Goal: Task Accomplishment & Management: Complete application form

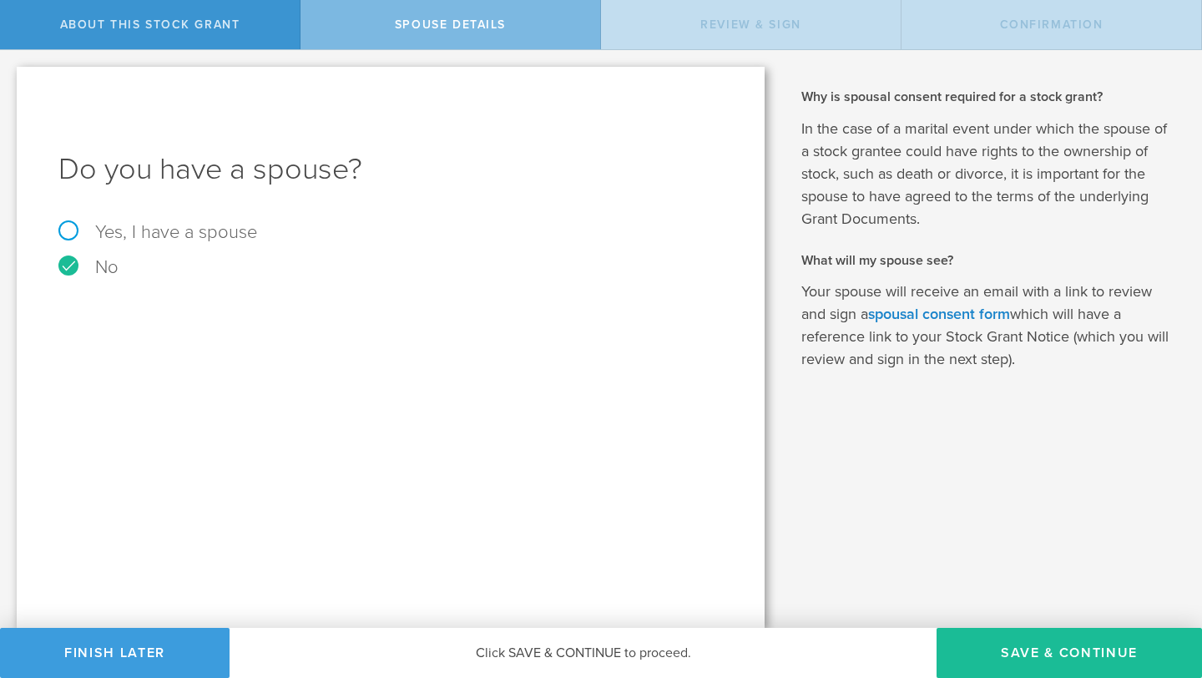
click at [72, 229] on label "Yes, I have a spouse" at bounding box center [390, 232] width 664 height 18
click at [11, 77] on input "Yes, I have a spouse" at bounding box center [5, 63] width 11 height 27
radio input "true"
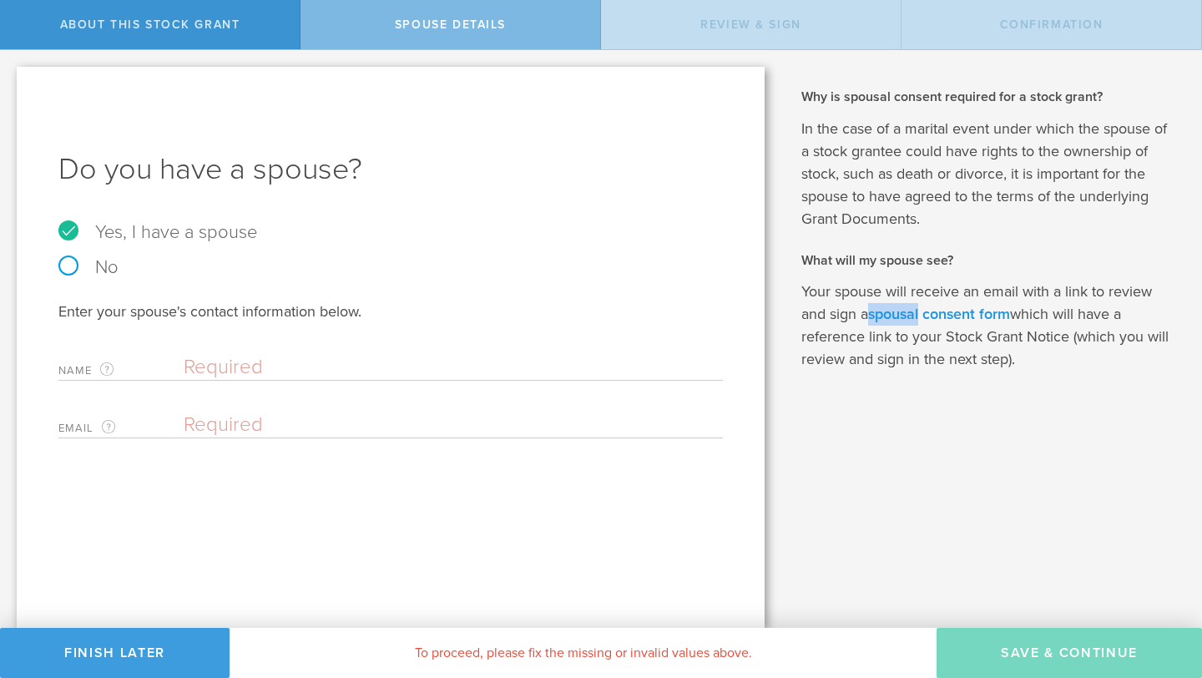
click at [891, 315] on link "spousal consent form" at bounding box center [939, 314] width 142 height 18
click at [249, 350] on div "Name The first and last name of your spouse. Clear" at bounding box center [390, 363] width 664 height 34
click at [246, 362] on input "text" at bounding box center [449, 367] width 531 height 25
type input "[PERSON_NAME]"
click at [249, 431] on input "email" at bounding box center [449, 424] width 531 height 25
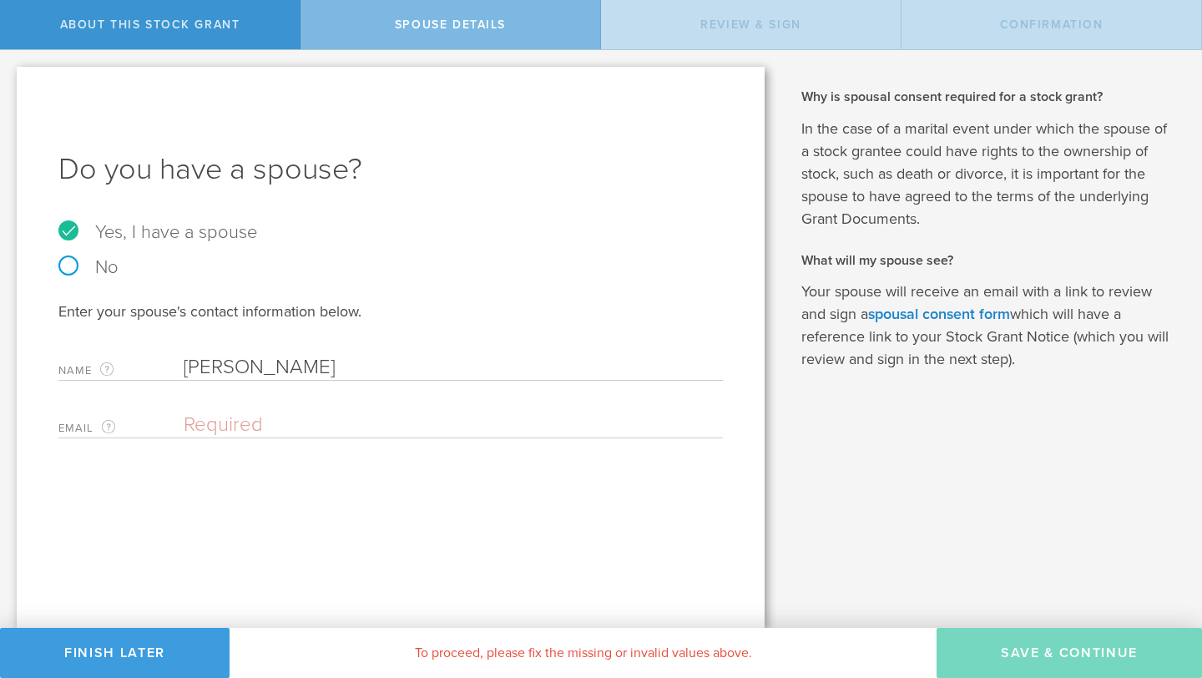
type input "[EMAIL_ADDRESS][DOMAIN_NAME]"
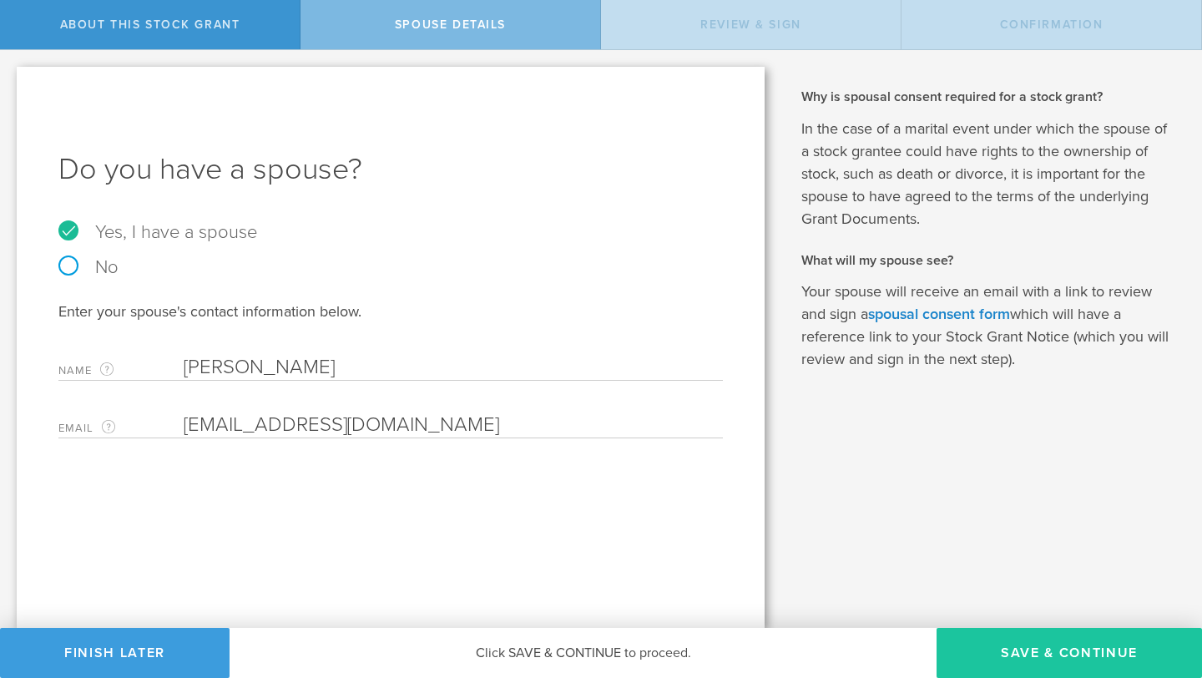
click at [1045, 640] on button "Save & Continue" at bounding box center [1068, 653] width 265 height 50
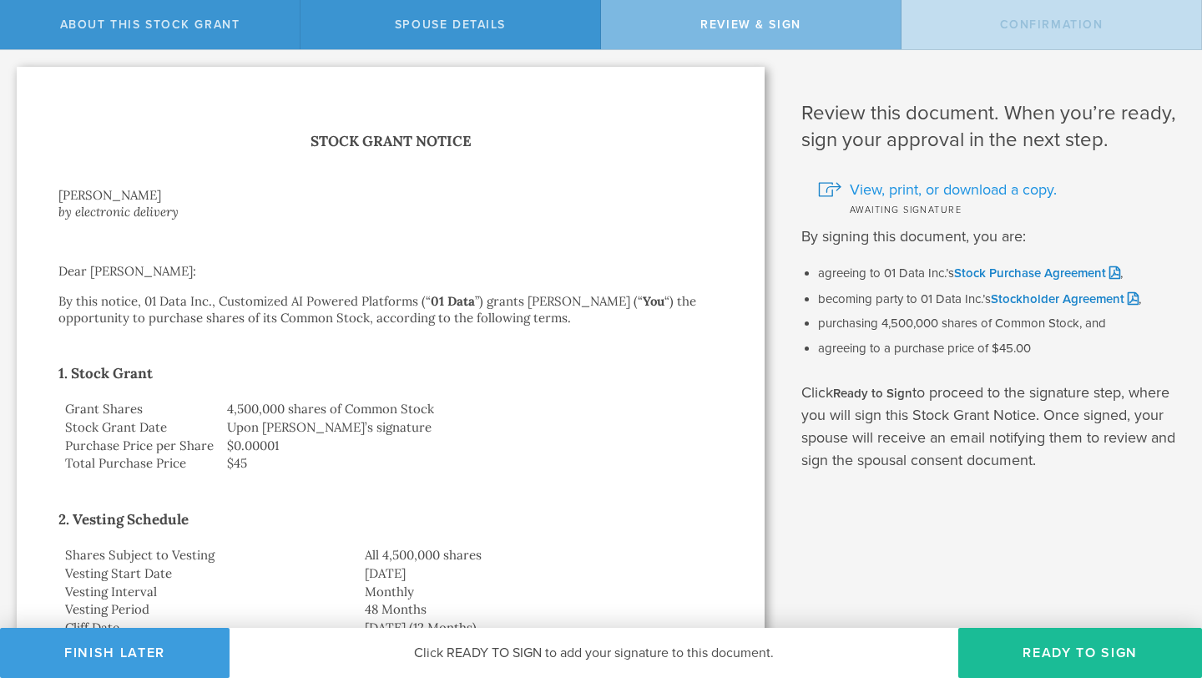
click at [953, 188] on span "View, print, or download a copy." at bounding box center [952, 190] width 207 height 22
click at [885, 348] on li "agreeing to a purchase price of $45.00" at bounding box center [997, 348] width 359 height 17
click at [1031, 272] on link "Stock Purchase Agreement" at bounding box center [1037, 272] width 166 height 15
click at [1023, 305] on li "becoming party to 01 Data Inc.’s Stockholder Agreement ," at bounding box center [997, 299] width 359 height 18
click at [1026, 295] on link "Stockholder Agreement" at bounding box center [1064, 298] width 148 height 15
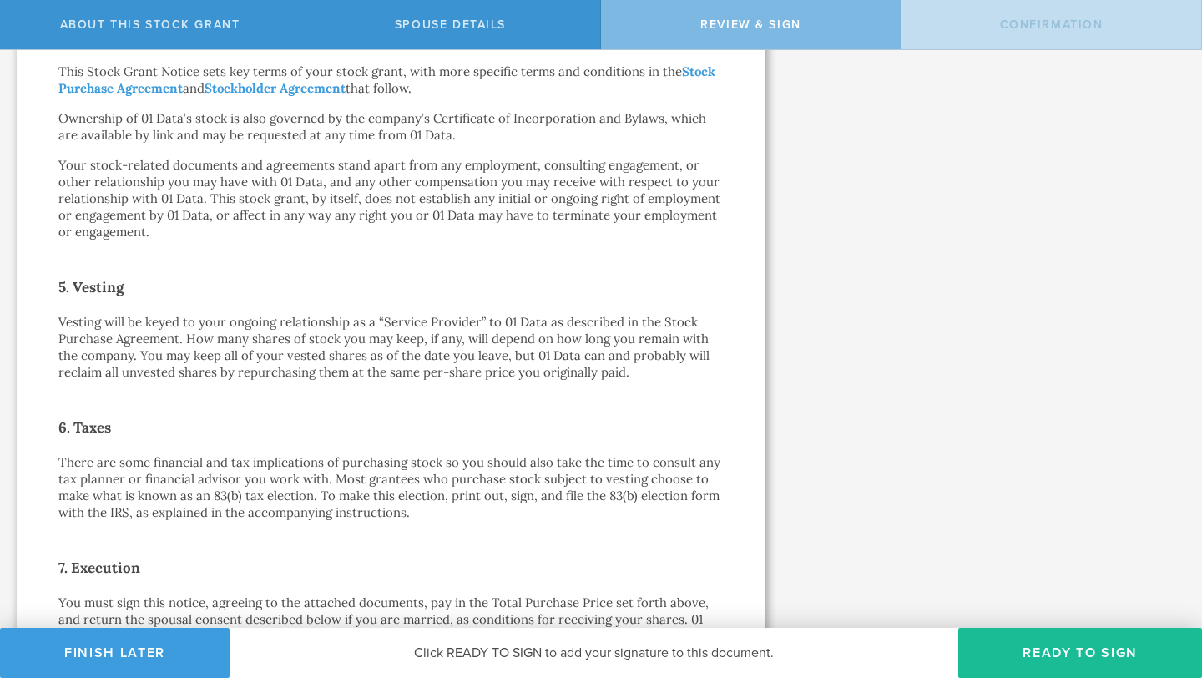
scroll to position [1199, 0]
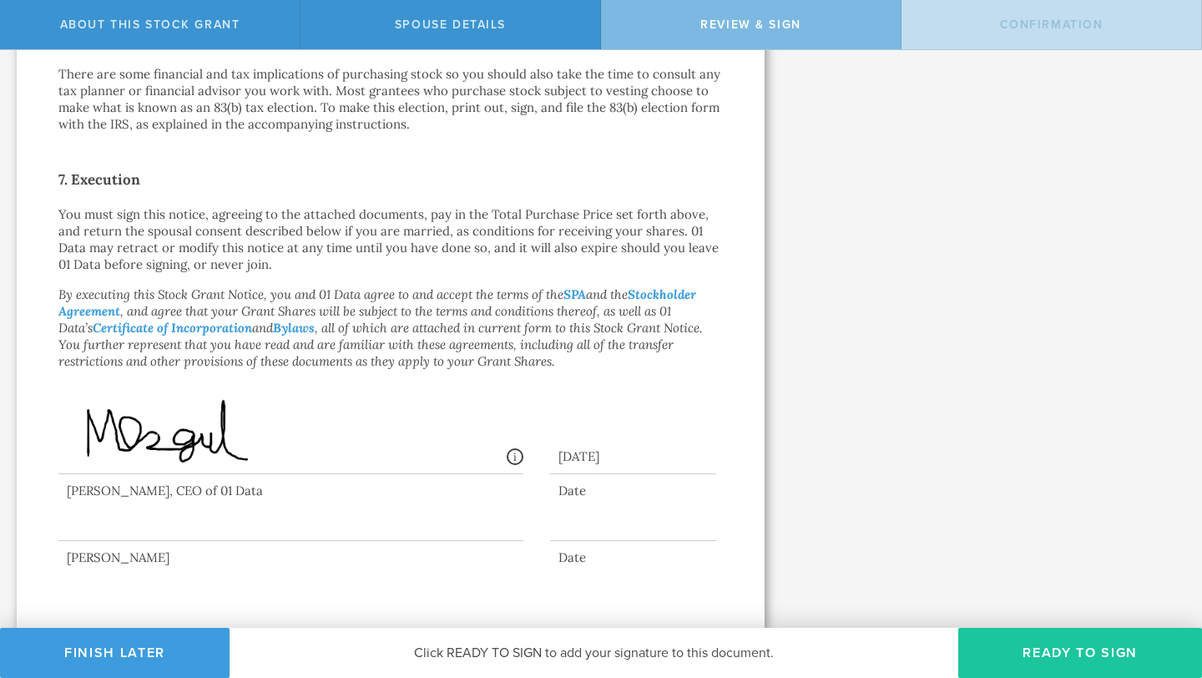
click at [1061, 643] on button "Ready to Sign" at bounding box center [1080, 653] width 244 height 50
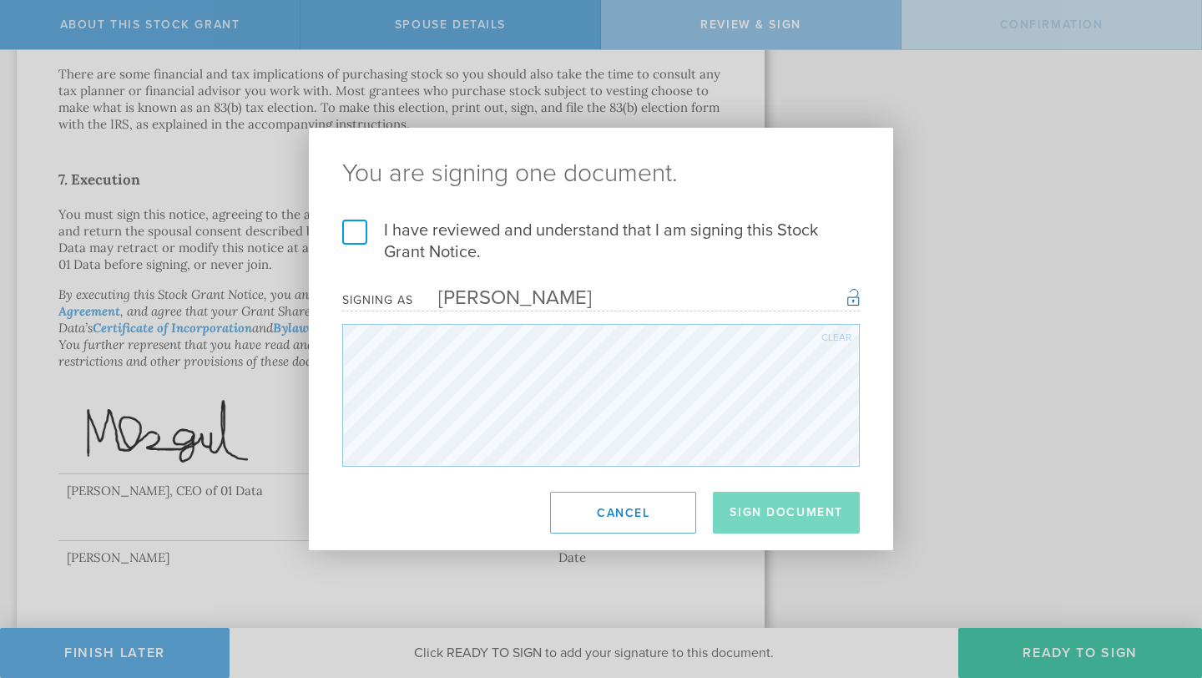
click at [357, 238] on label "I have reviewed and understand that I am signing this Stock Grant Notice." at bounding box center [600, 240] width 517 height 43
click at [0, 0] on input "I have reviewed and understand that I am signing this Stock Grant Notice." at bounding box center [0, 0] width 0 height 0
click at [766, 510] on button "Sign Document" at bounding box center [786, 512] width 147 height 42
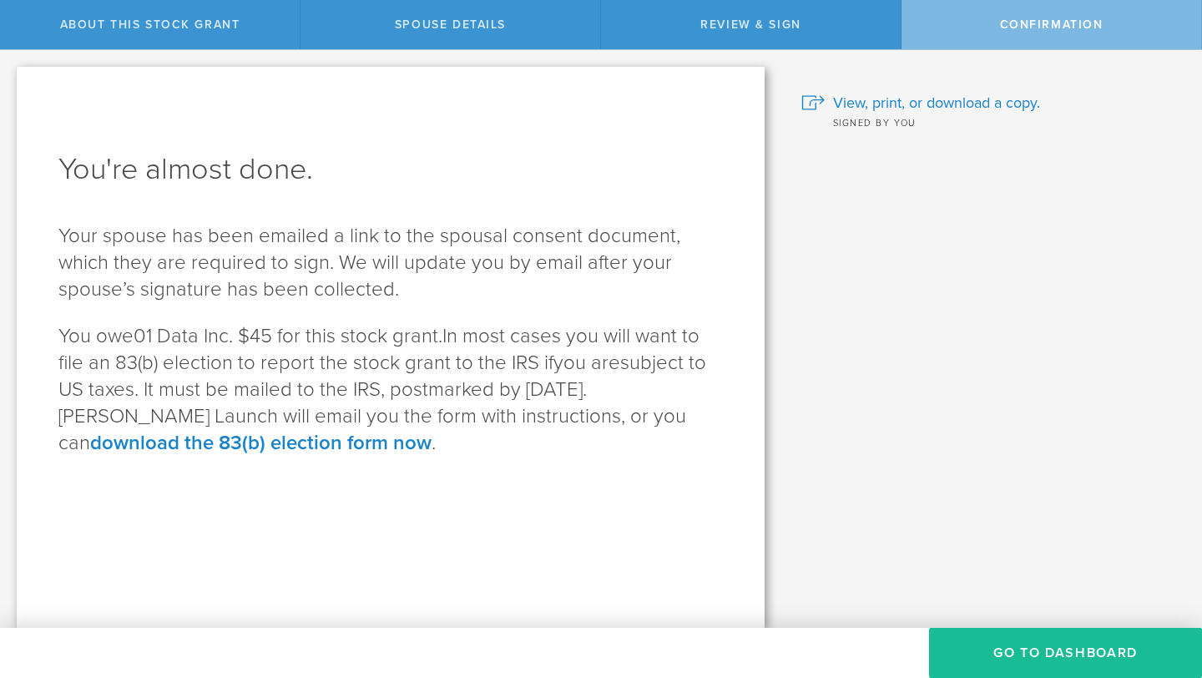
scroll to position [0, 0]
click at [431, 431] on link "download the 83(b) election form now" at bounding box center [260, 443] width 341 height 24
click at [561, 519] on div "You're almost done. Your spouse has been emailed a link to the spousal consent …" at bounding box center [391, 347] width 748 height 561
click at [868, 98] on span "View, print, or download a copy." at bounding box center [936, 103] width 207 height 22
click at [1071, 657] on button "Go to Dashboard" at bounding box center [1065, 653] width 273 height 50
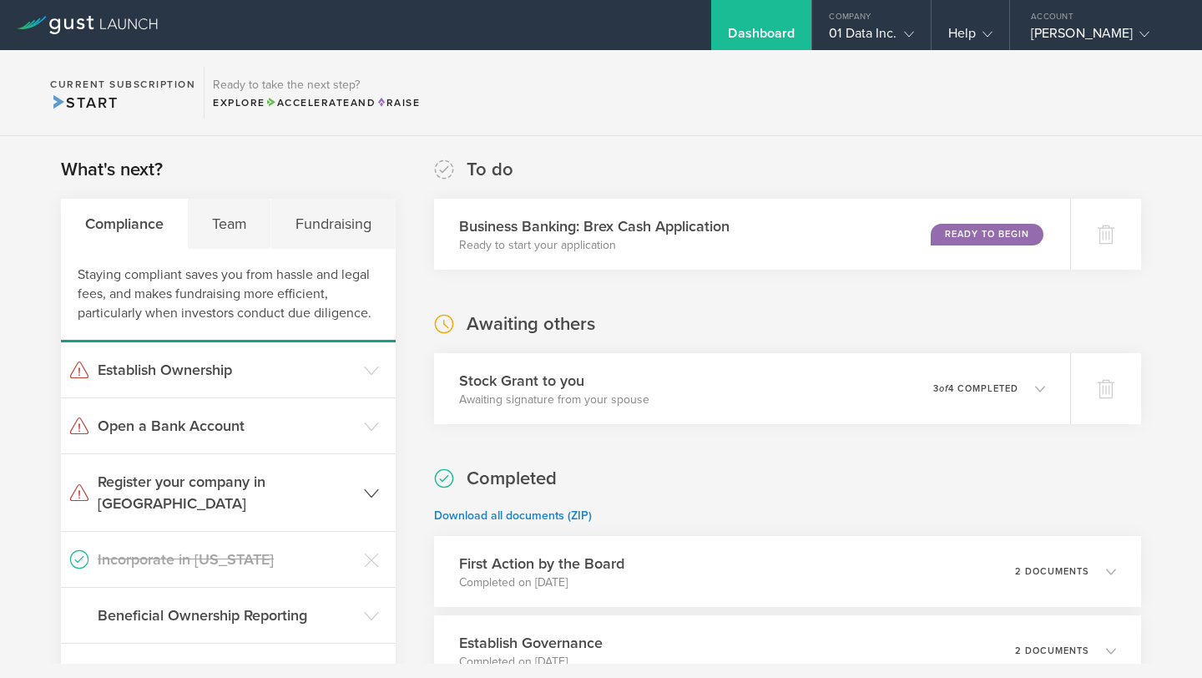
click at [372, 486] on icon at bounding box center [371, 493] width 15 height 15
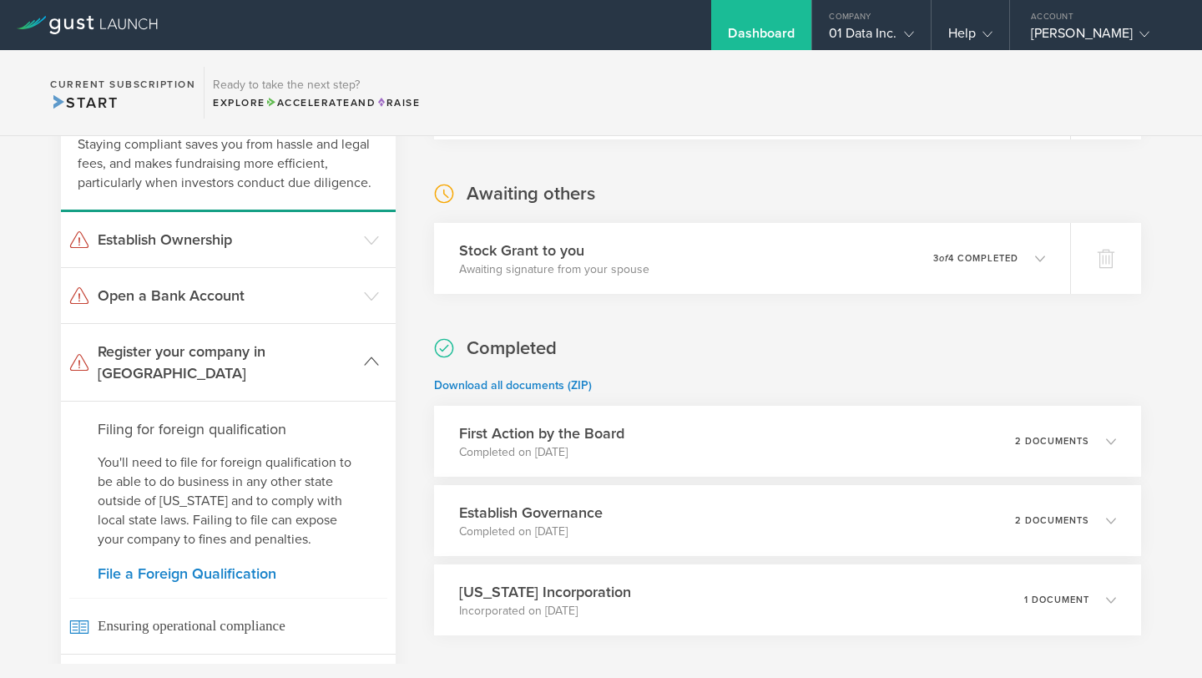
scroll to position [167, 0]
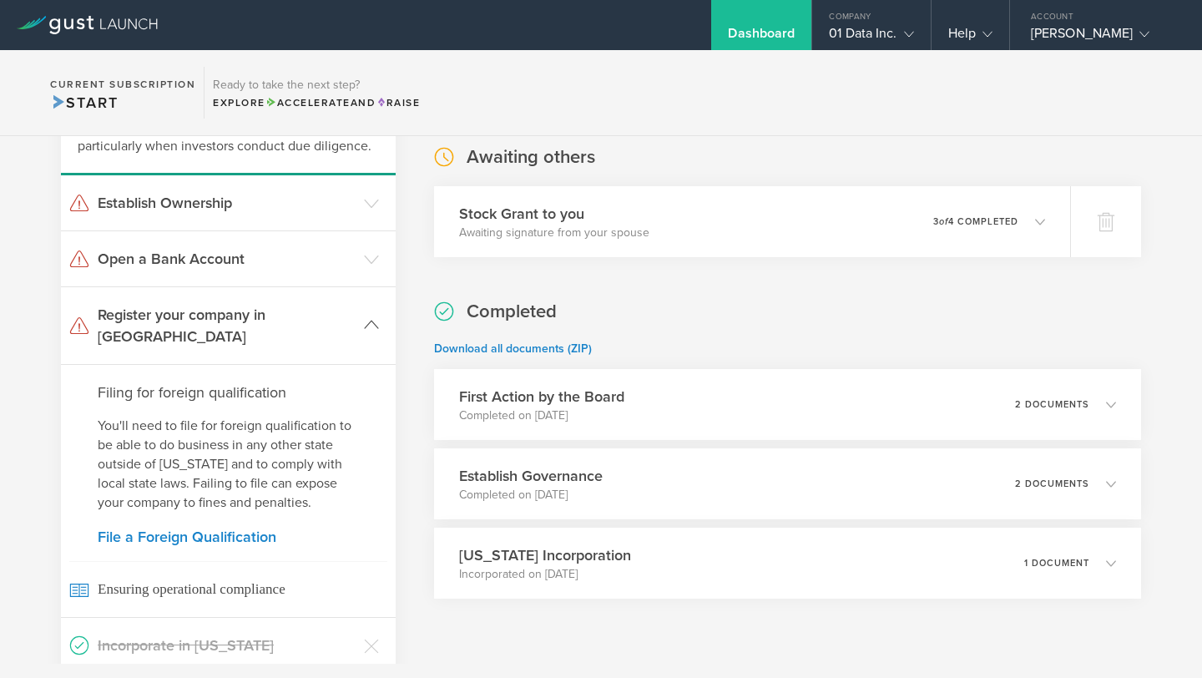
click at [371, 321] on polyline at bounding box center [371, 325] width 13 height 8
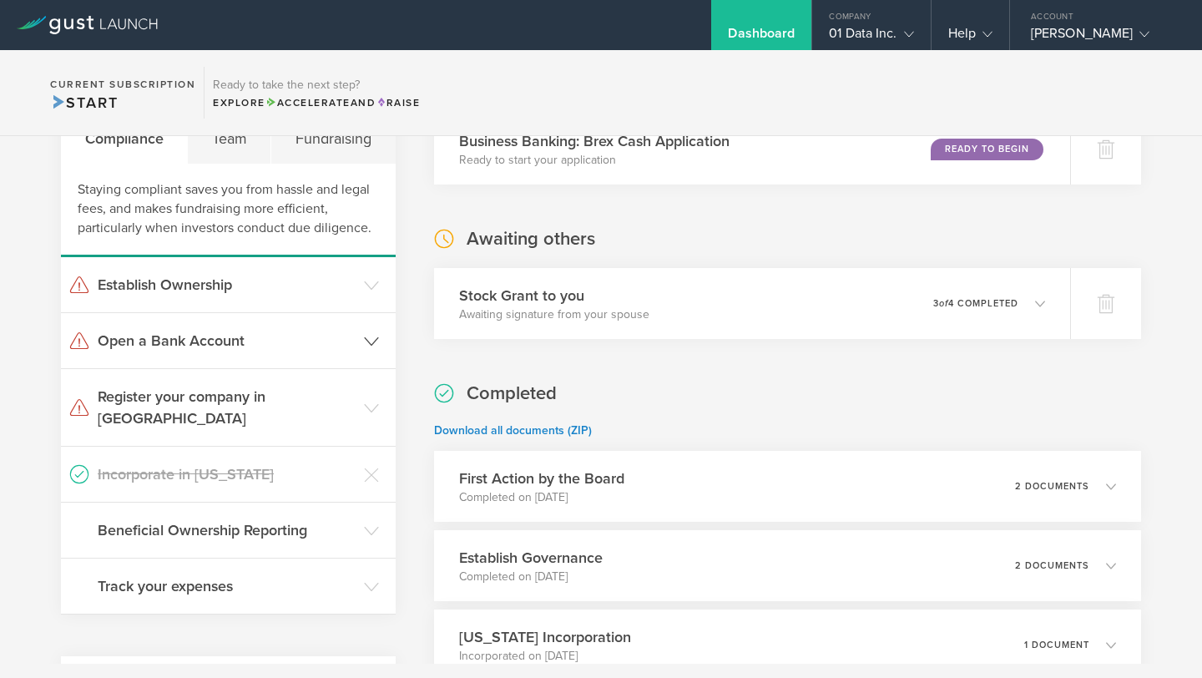
scroll to position [0, 0]
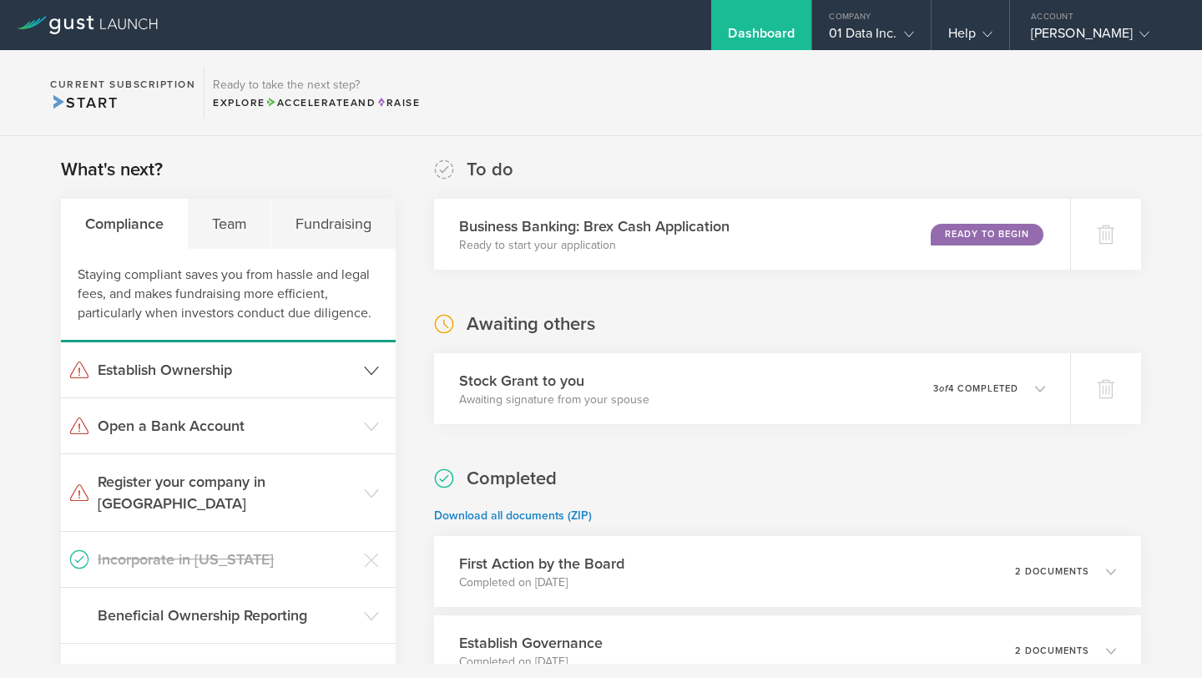
click at [374, 371] on icon at bounding box center [371, 370] width 15 height 15
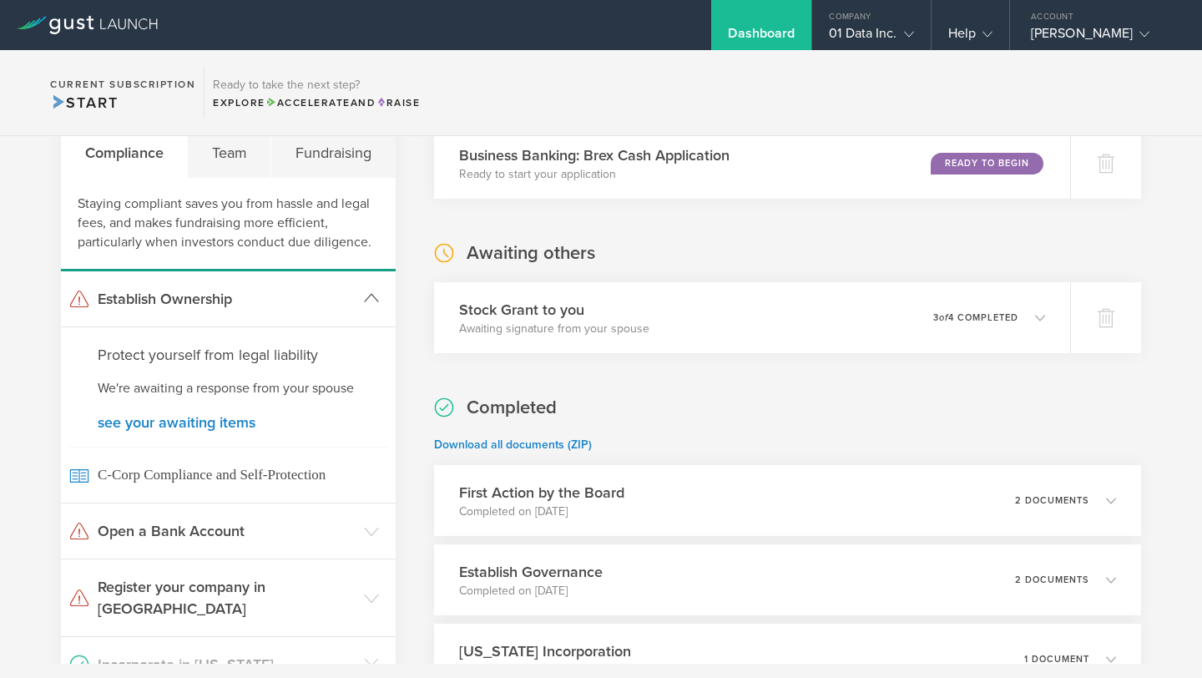
scroll to position [90, 0]
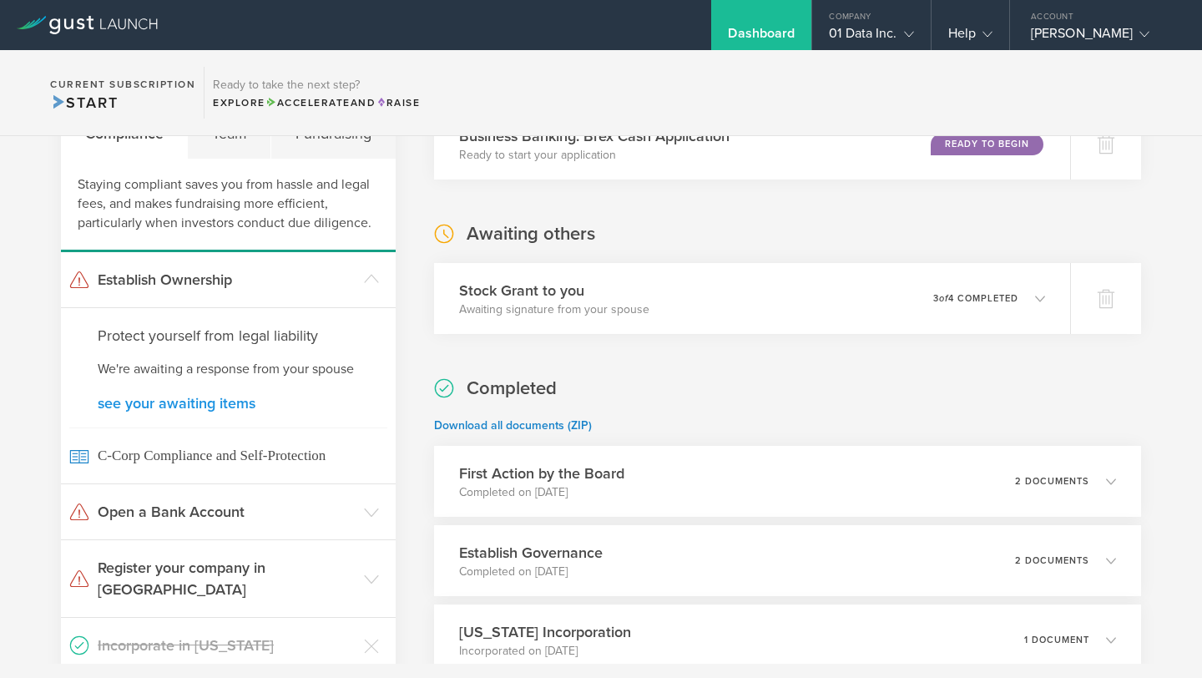
click at [236, 396] on link "see your awaiting items" at bounding box center [228, 403] width 261 height 15
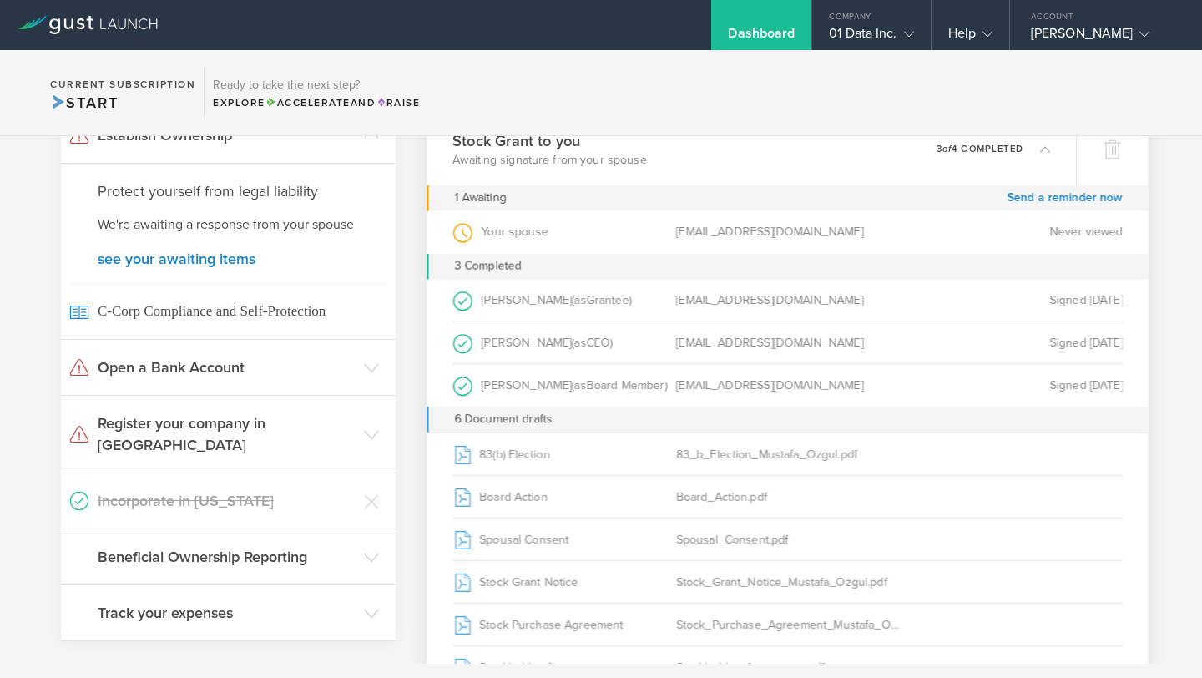
scroll to position [0, 0]
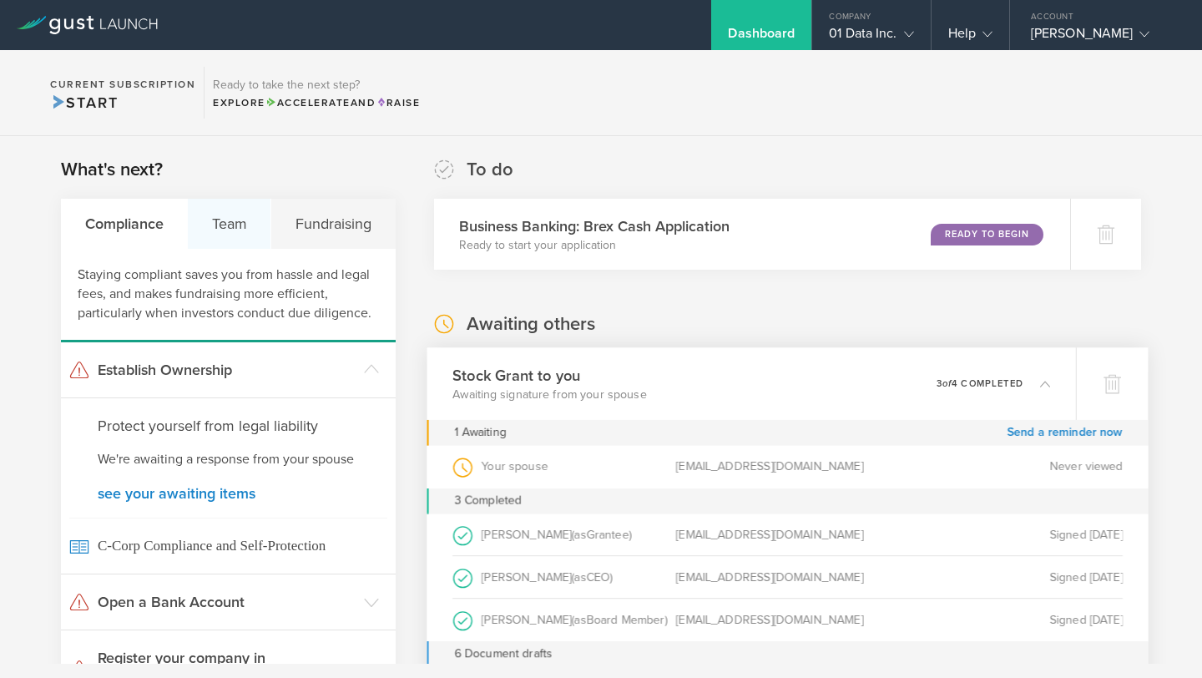
click at [196, 220] on div "Team" at bounding box center [229, 224] width 83 height 50
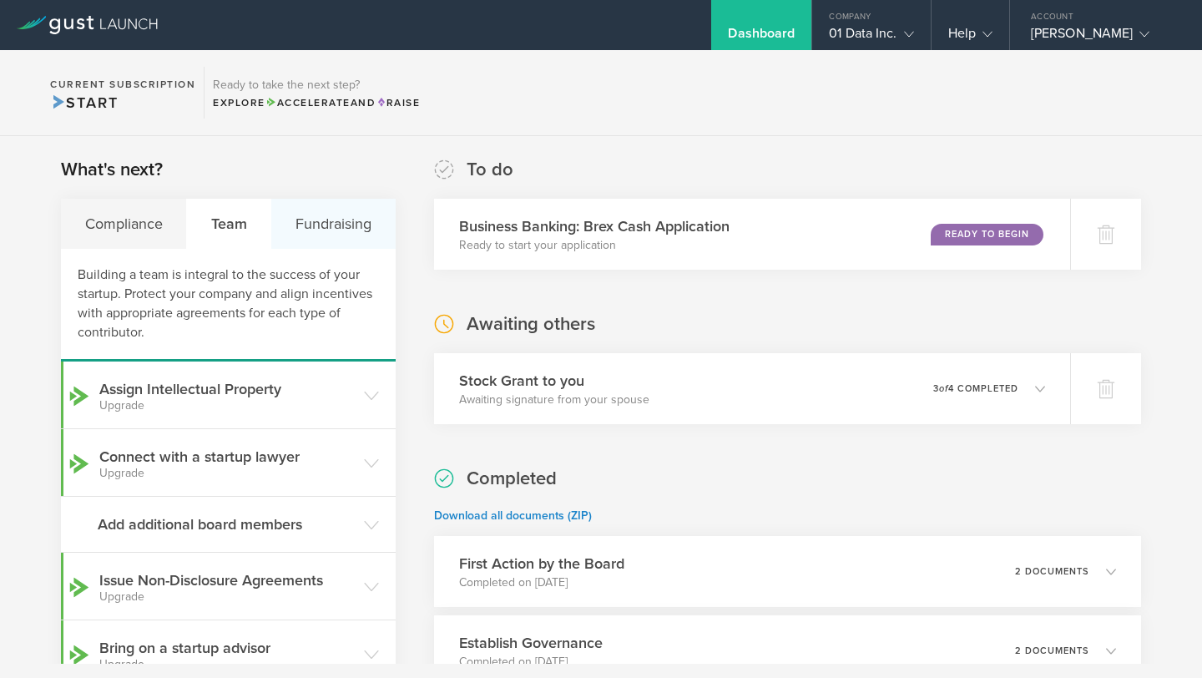
click at [349, 247] on div "Fundraising" at bounding box center [332, 224] width 123 height 50
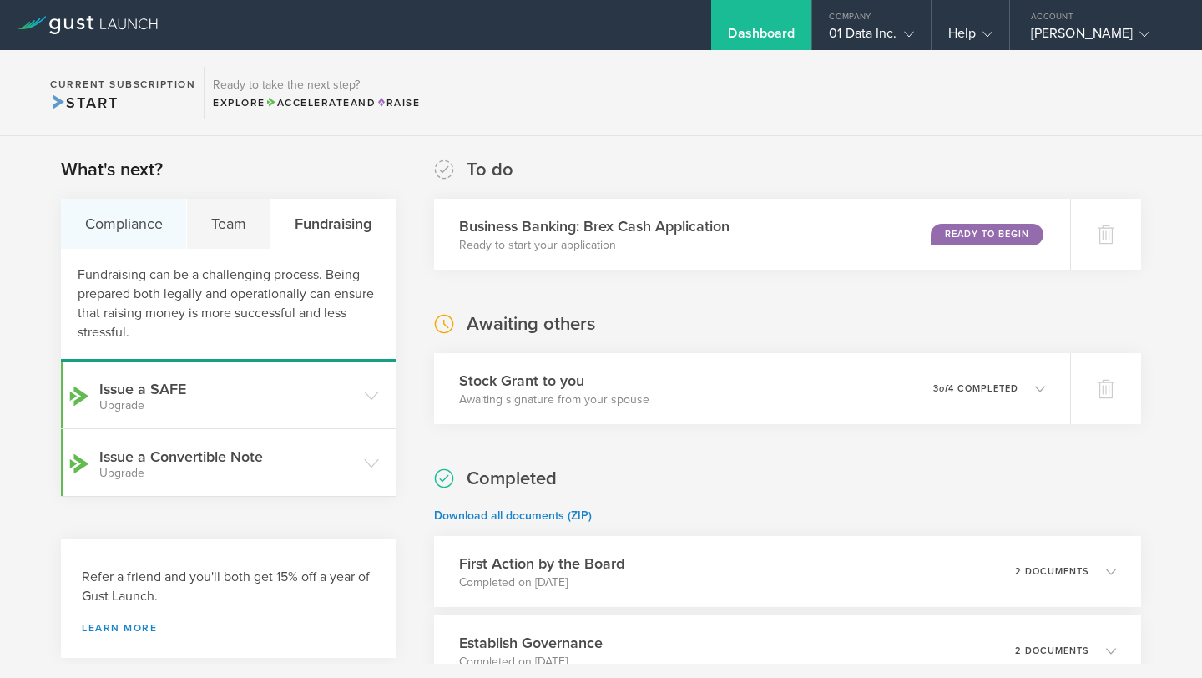
click at [113, 232] on div "Compliance" at bounding box center [124, 224] width 126 height 50
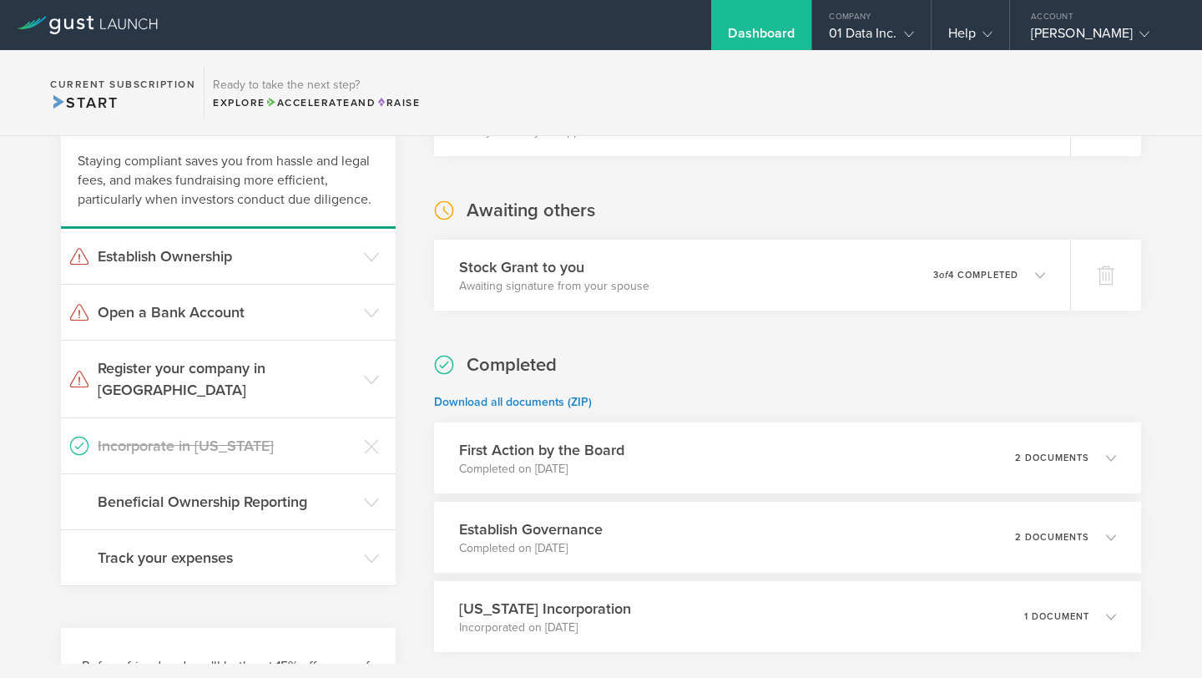
scroll to position [199, 0]
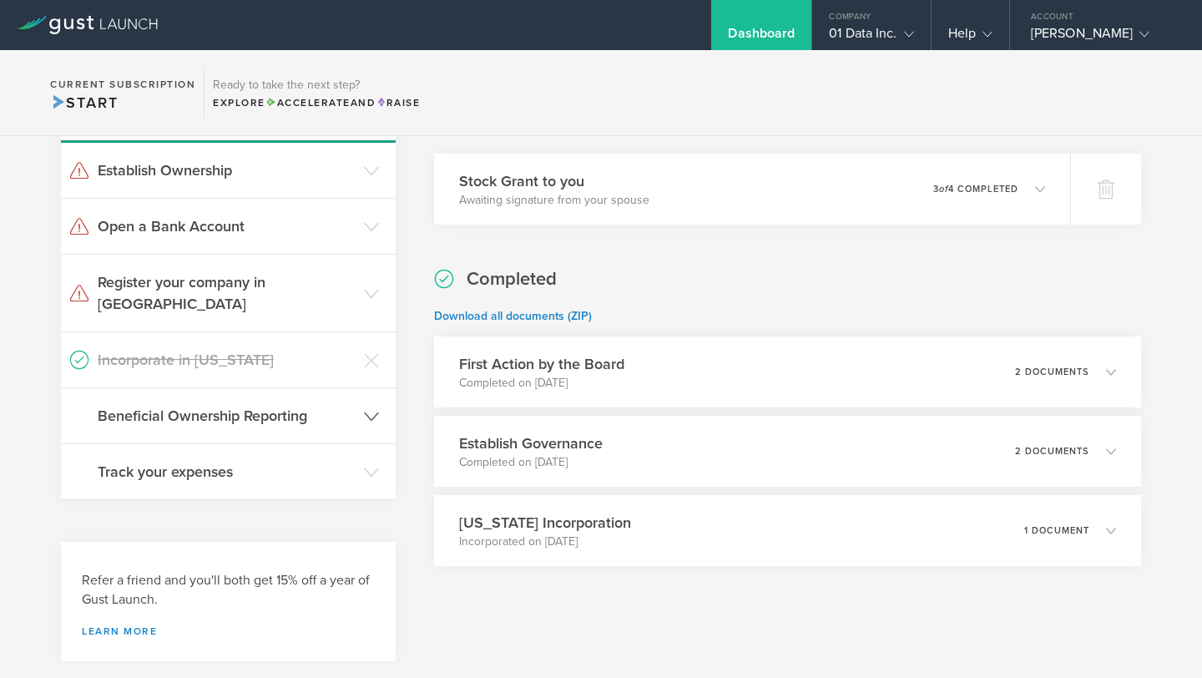
click at [370, 409] on icon at bounding box center [371, 416] width 15 height 15
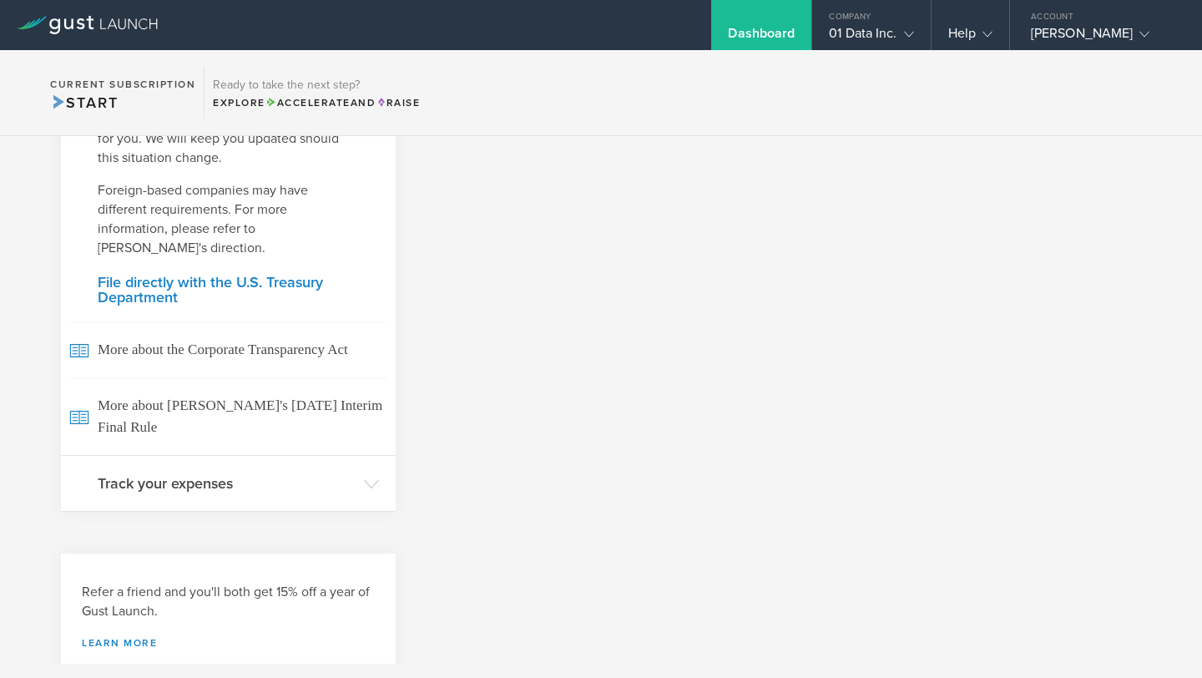
scroll to position [895, 0]
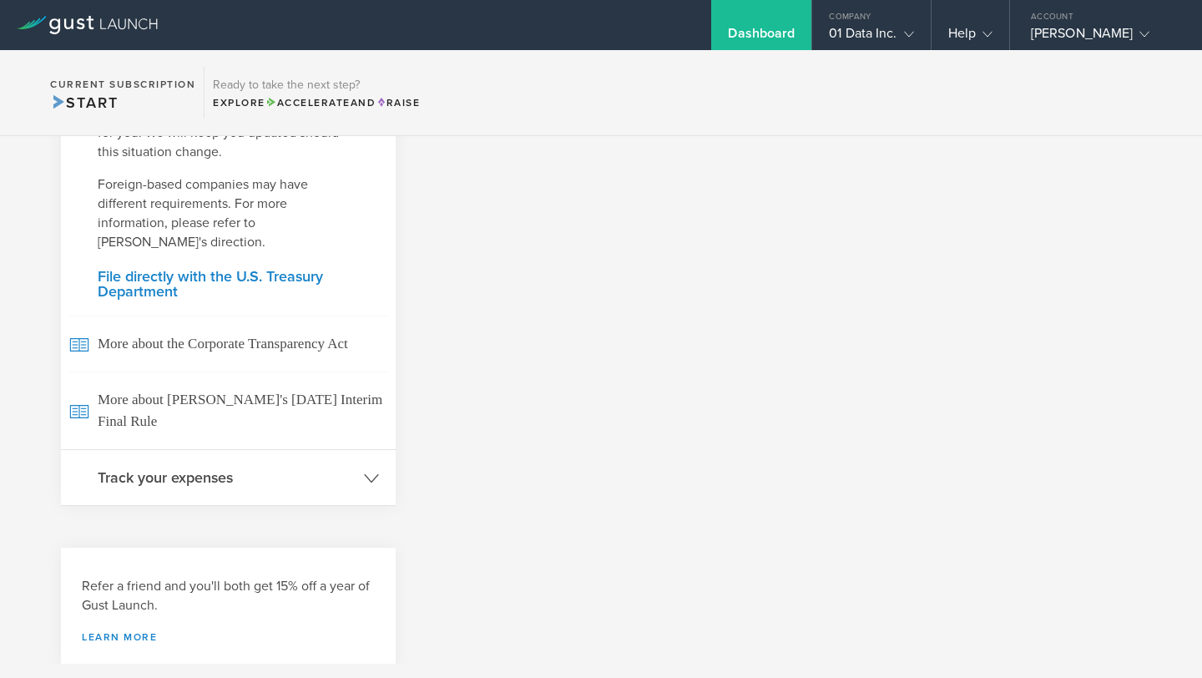
click at [208, 466] on h3 "Track your expenses" at bounding box center [227, 477] width 258 height 22
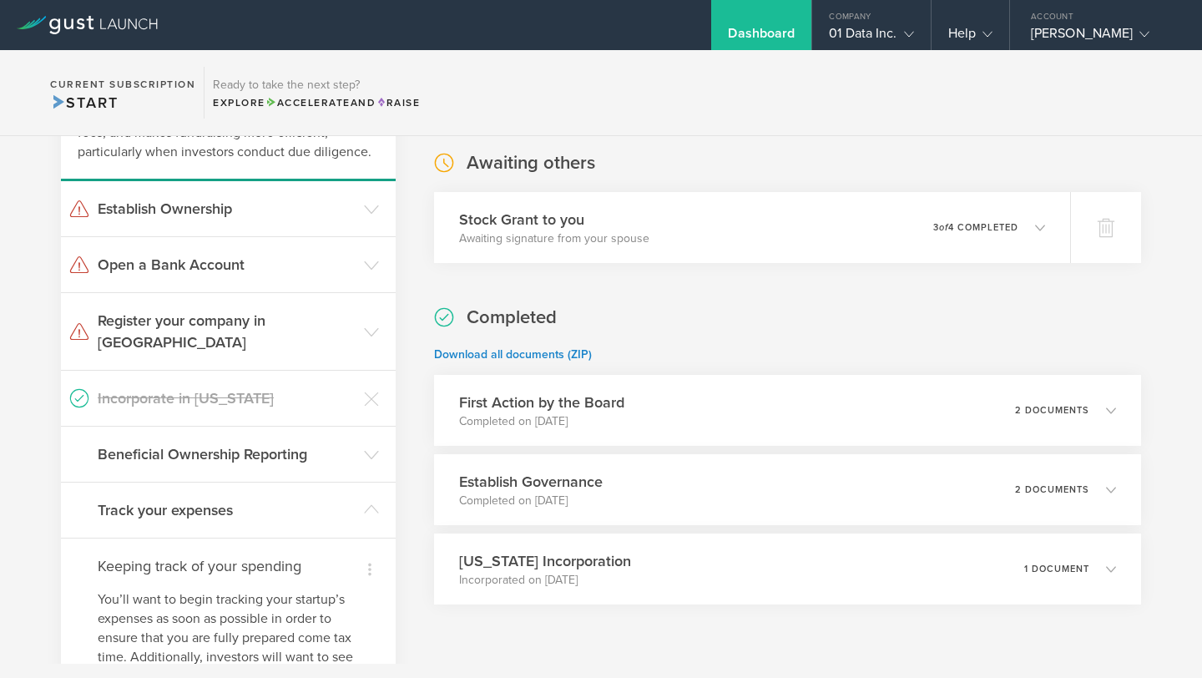
scroll to position [179, 0]
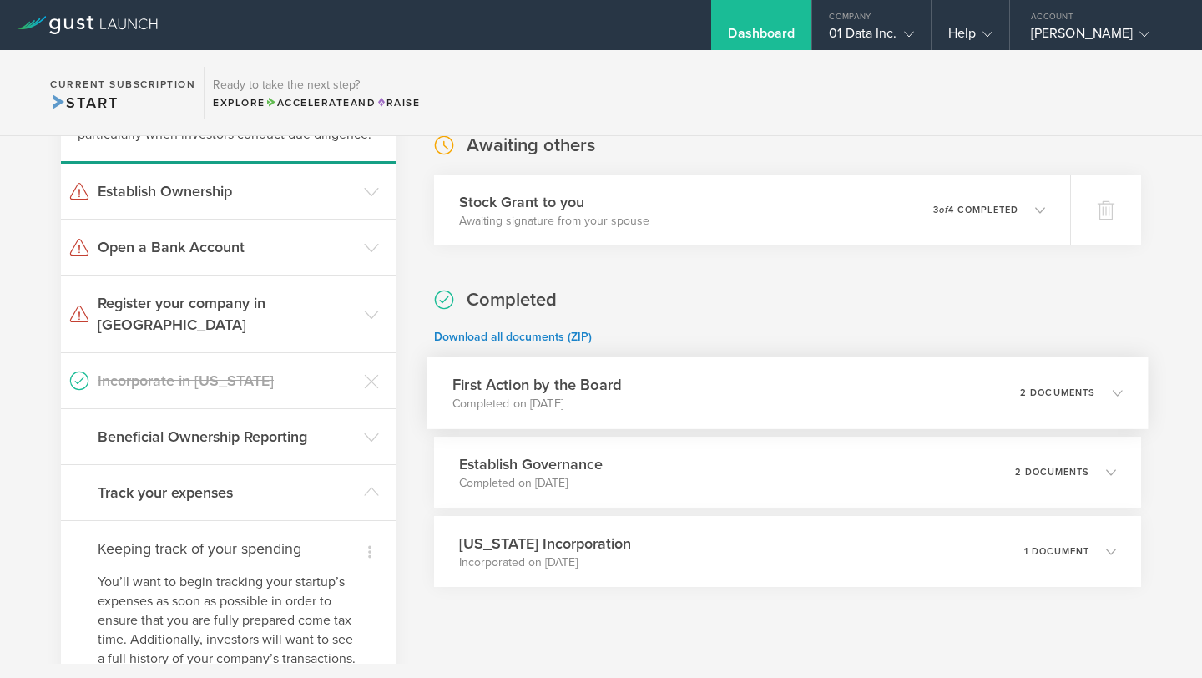
click at [1069, 388] on p "2 documents" at bounding box center [1057, 392] width 76 height 9
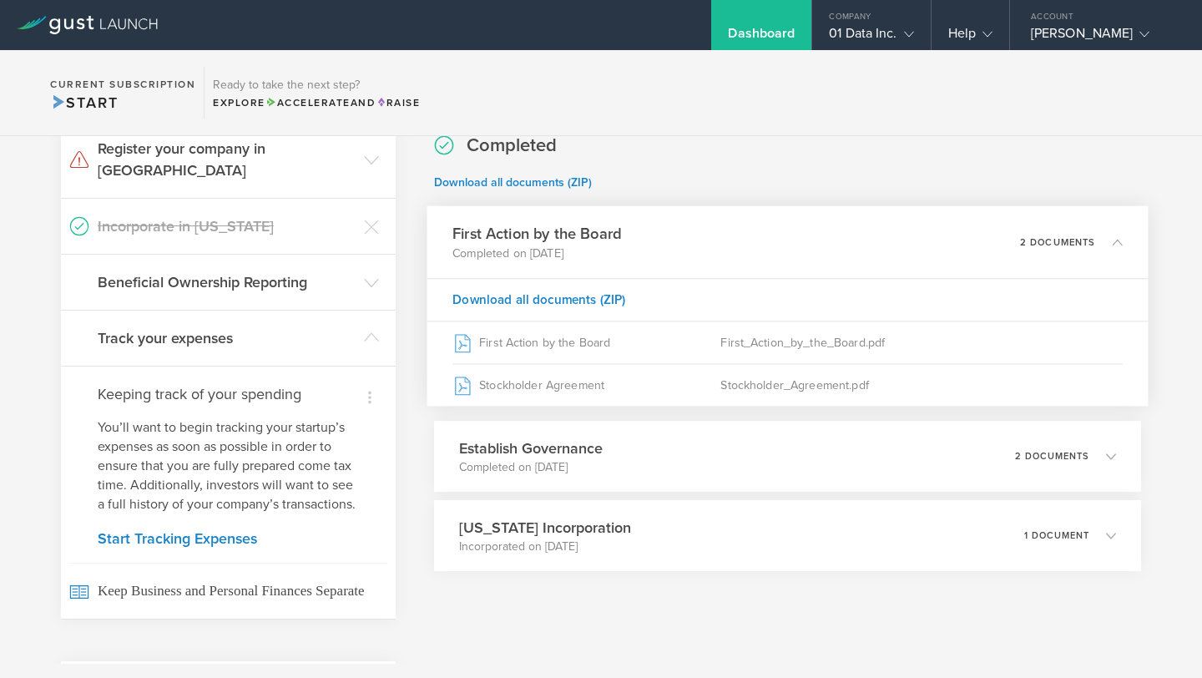
scroll to position [381, 0]
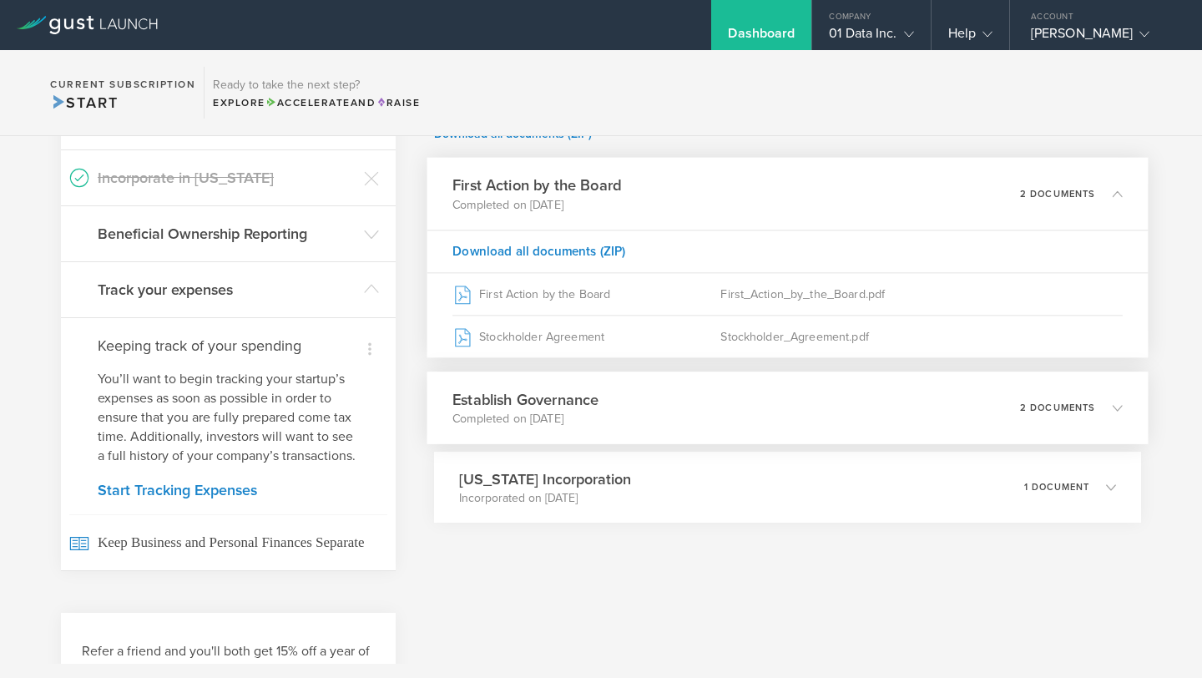
click at [1074, 401] on div "2 documents" at bounding box center [1070, 408] width 103 height 28
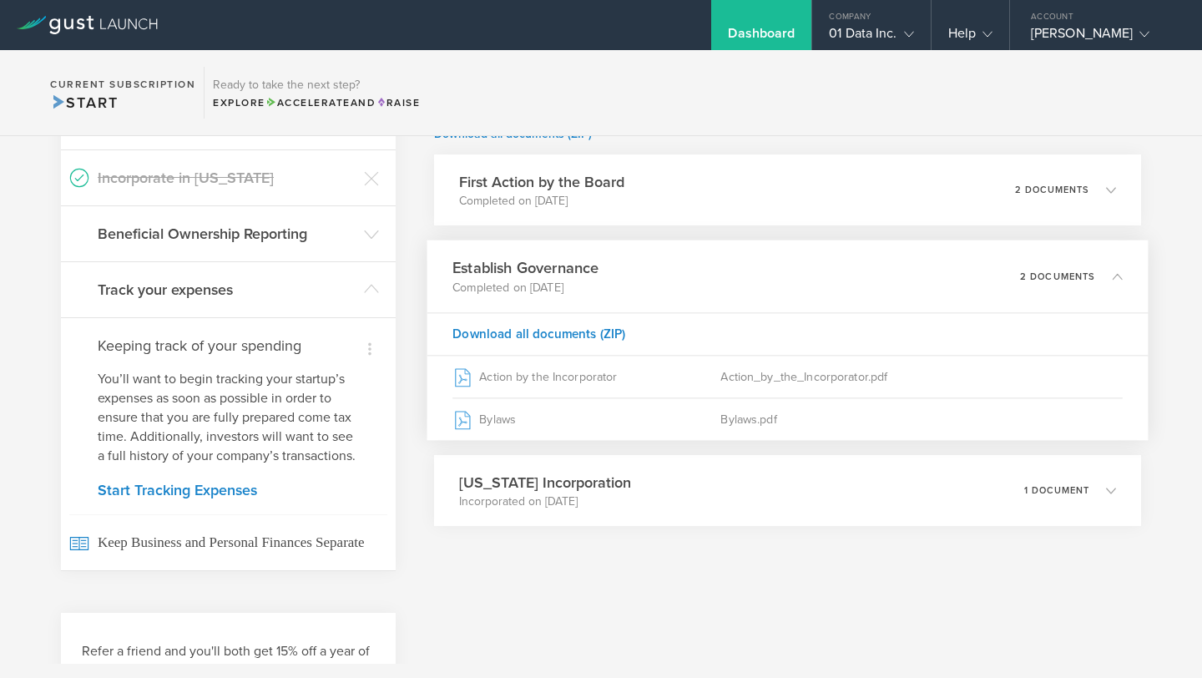
scroll to position [391, 0]
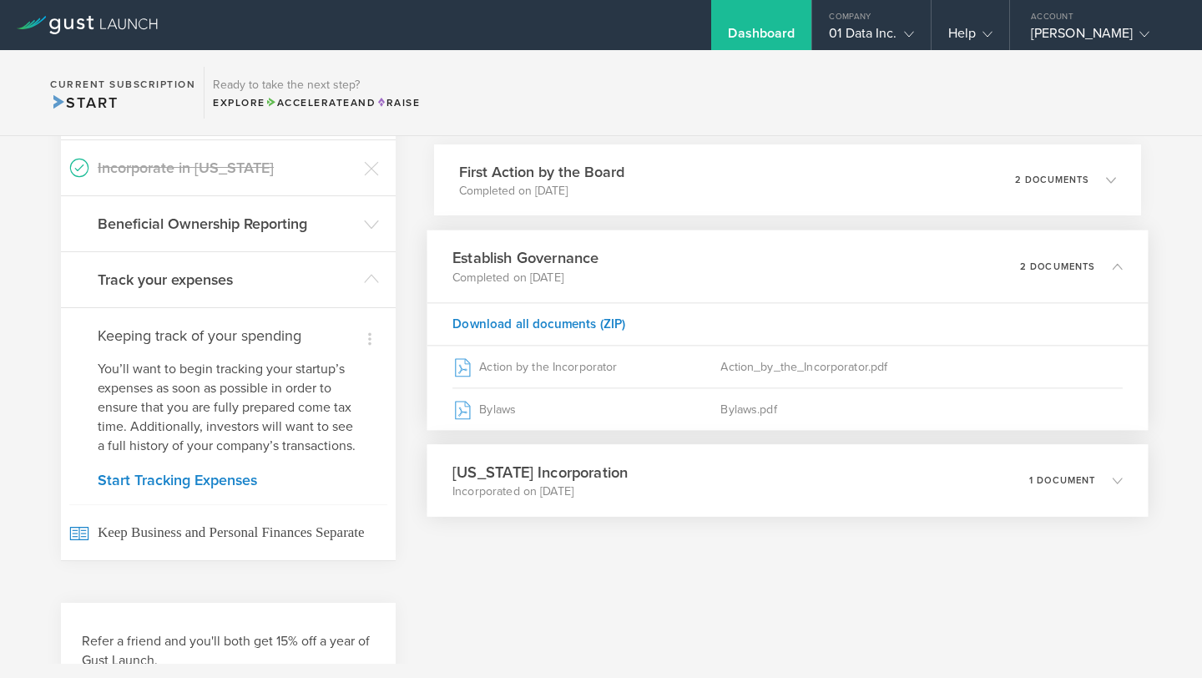
click at [1064, 480] on p "1 document" at bounding box center [1062, 480] width 67 height 9
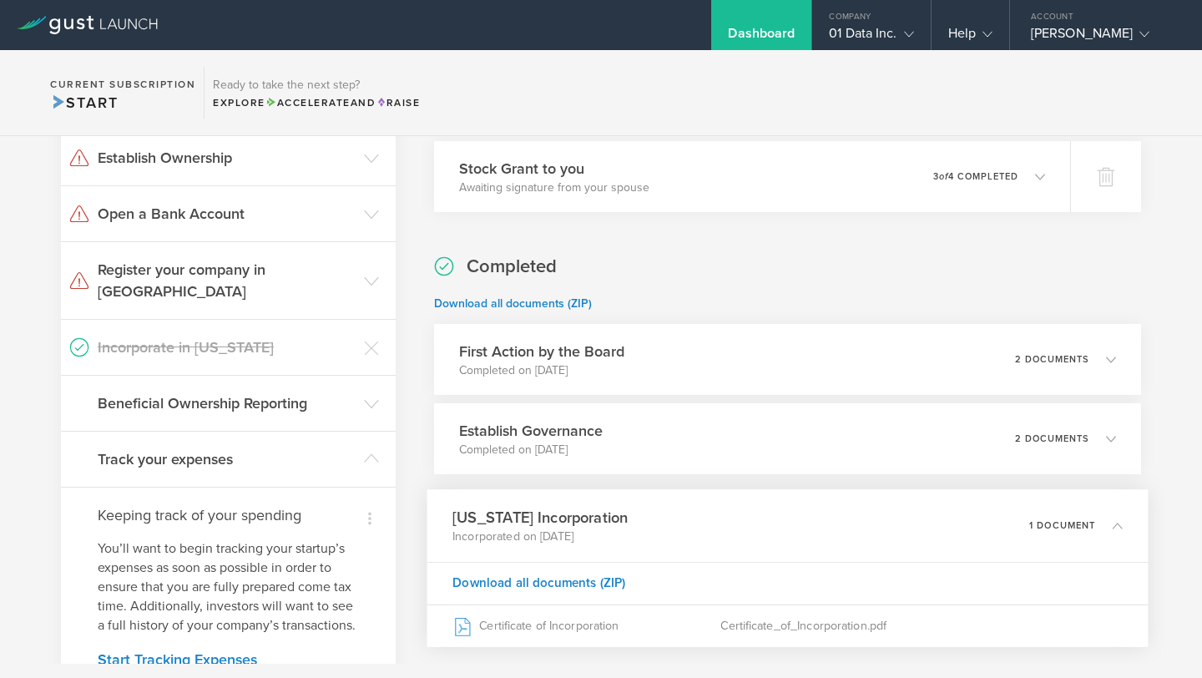
scroll to position [334, 0]
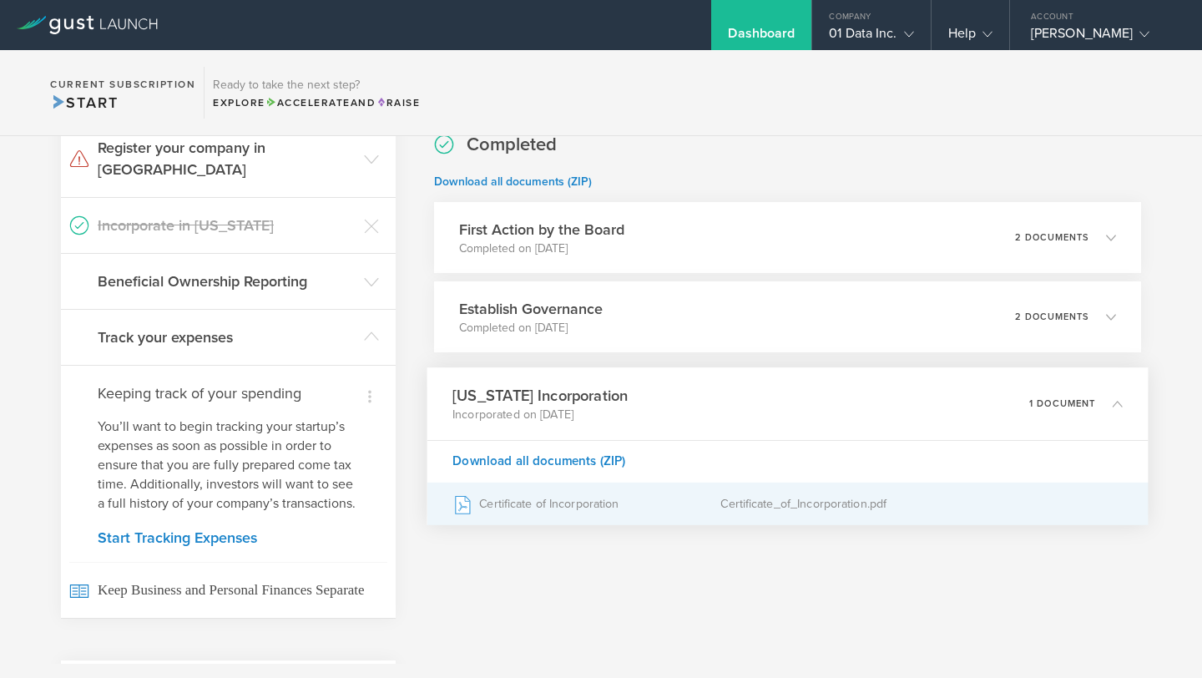
click at [550, 514] on div "Certificate of Incorporation" at bounding box center [586, 504] width 268 height 42
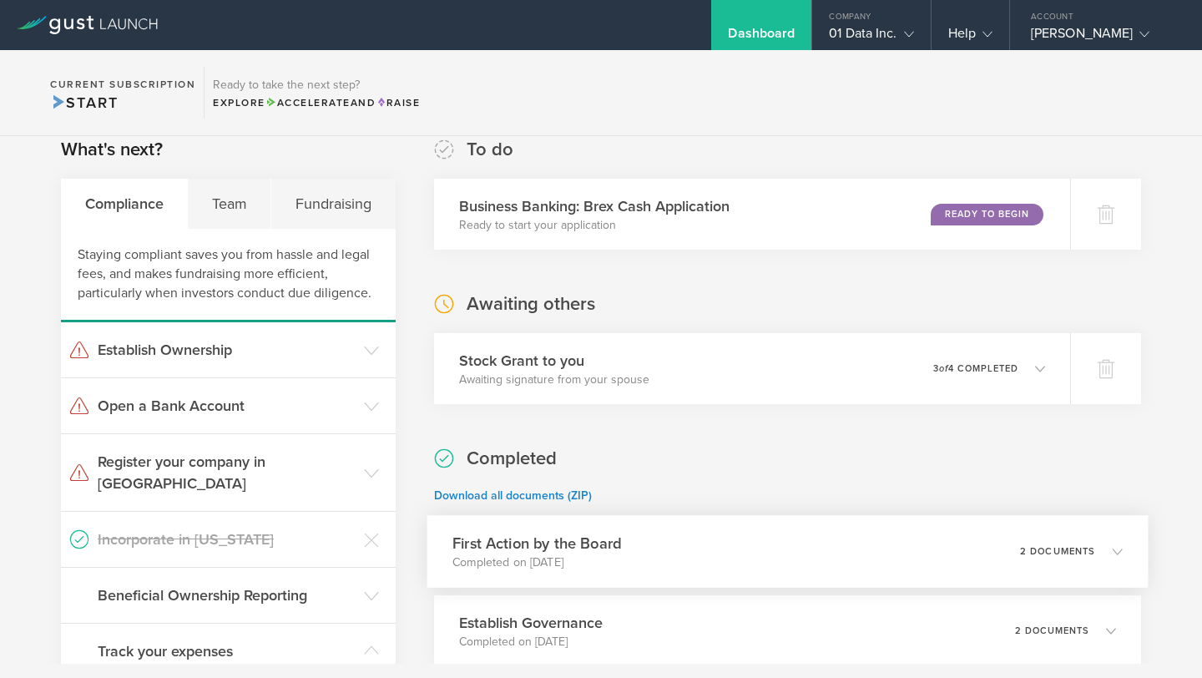
scroll to position [0, 0]
